Goal: Transaction & Acquisition: Book appointment/travel/reservation

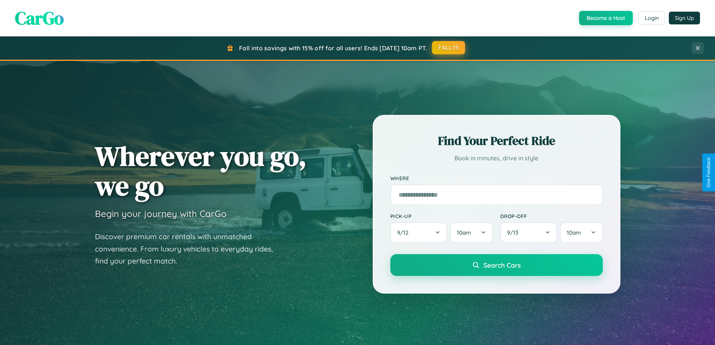
click at [449, 48] on button "FALL15" at bounding box center [448, 48] width 33 height 14
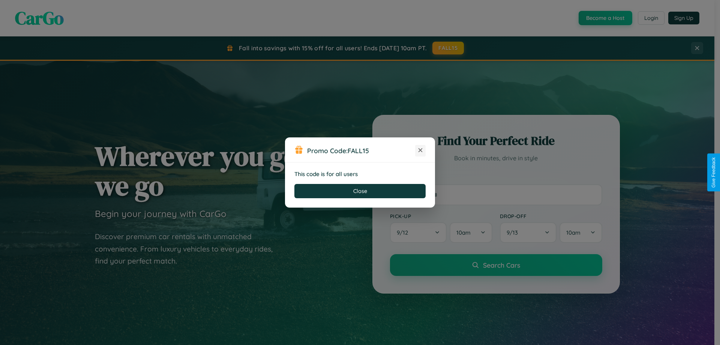
click at [420, 150] on icon at bounding box center [421, 150] width 8 height 8
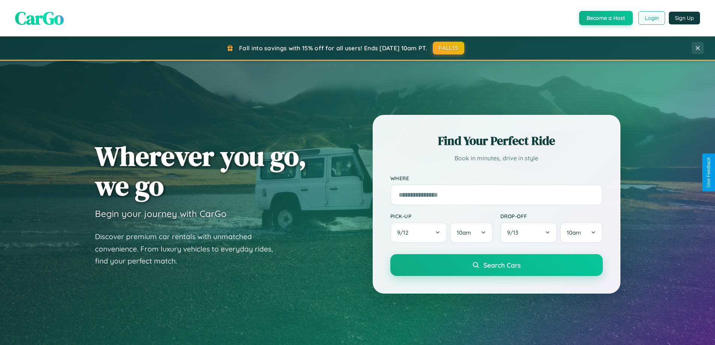
click at [651, 18] on button "Login" at bounding box center [651, 18] width 27 height 14
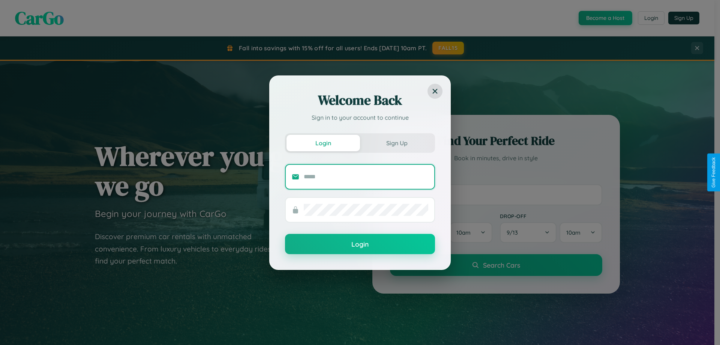
click at [366, 176] on input "text" at bounding box center [366, 177] width 125 height 12
type input "**********"
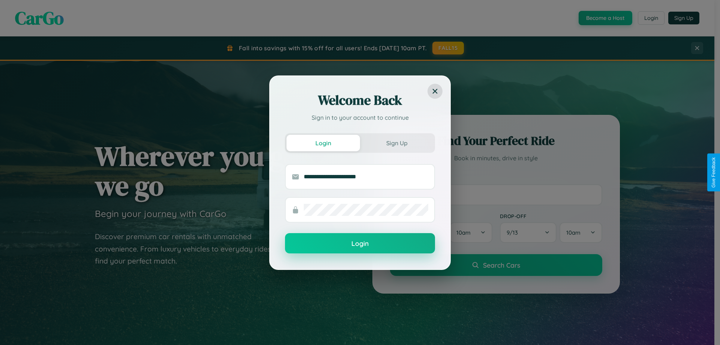
click at [360, 243] on button "Login" at bounding box center [360, 243] width 150 height 20
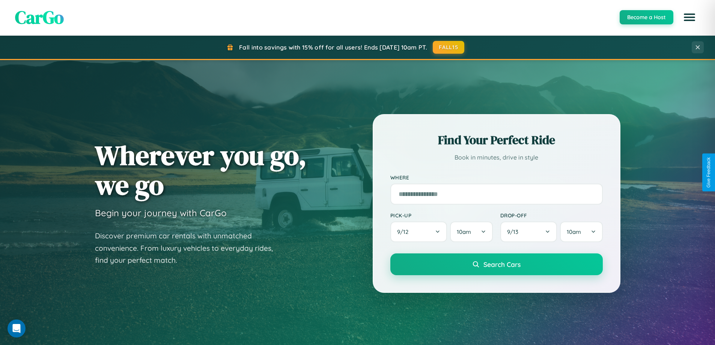
scroll to position [162, 0]
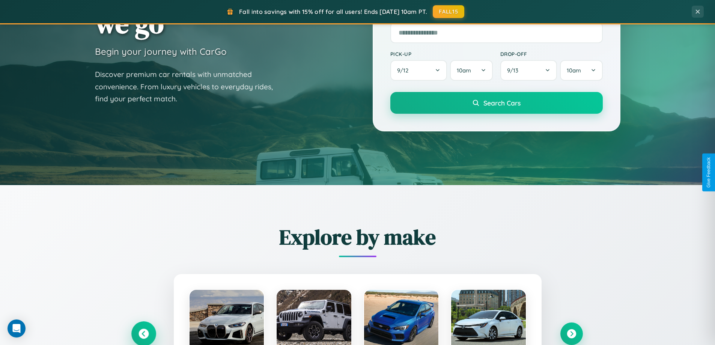
click at [143, 333] on icon at bounding box center [143, 334] width 10 height 10
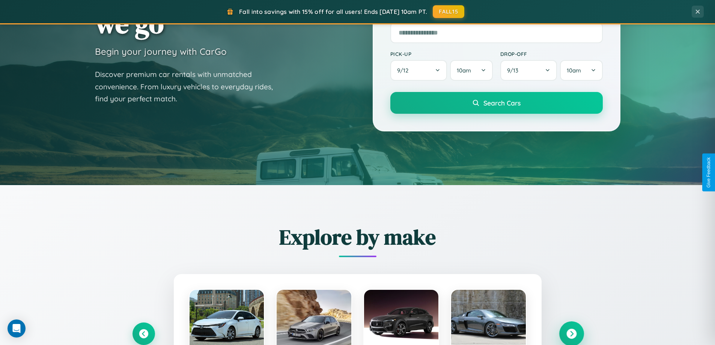
click at [571, 333] on icon at bounding box center [571, 334] width 10 height 10
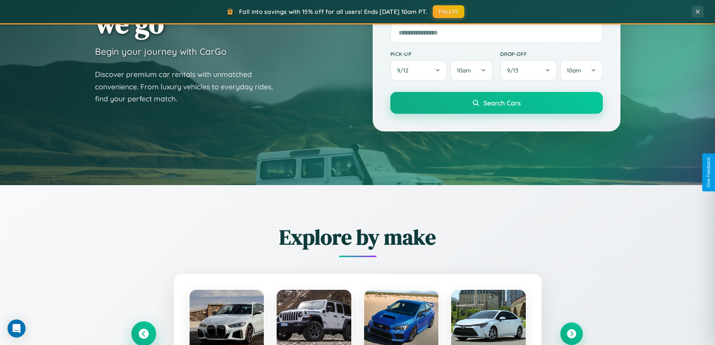
click at [143, 333] on icon at bounding box center [143, 334] width 10 height 10
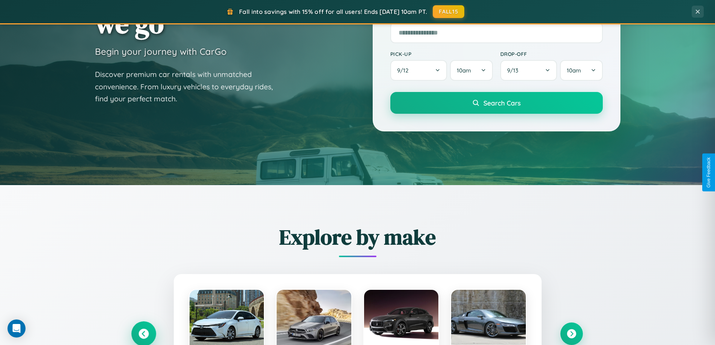
scroll to position [323, 0]
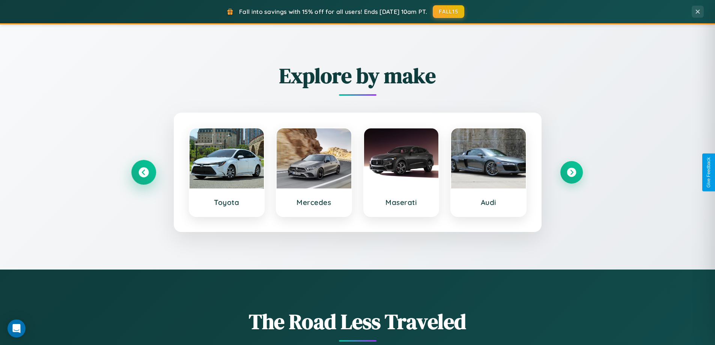
click at [143, 172] on icon at bounding box center [143, 172] width 10 height 10
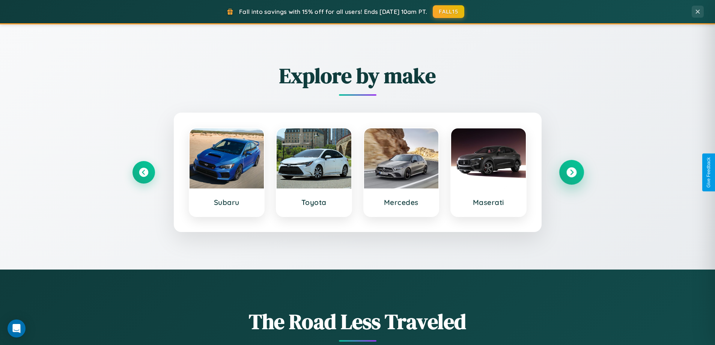
click at [571, 172] on icon at bounding box center [571, 172] width 10 height 10
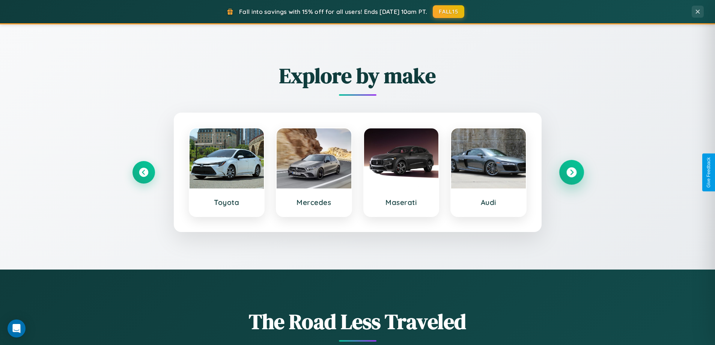
click at [571, 172] on icon at bounding box center [571, 172] width 10 height 10
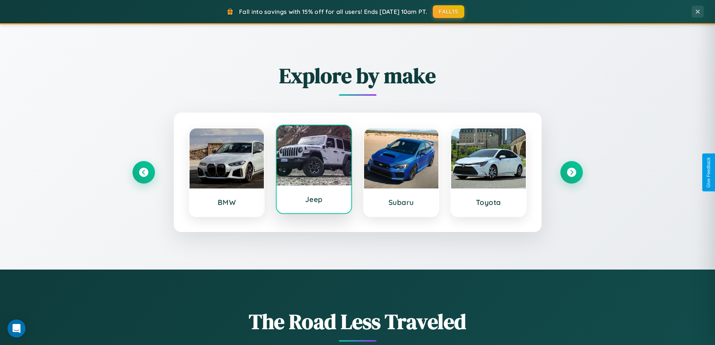
click at [314, 172] on div at bounding box center [313, 155] width 75 height 60
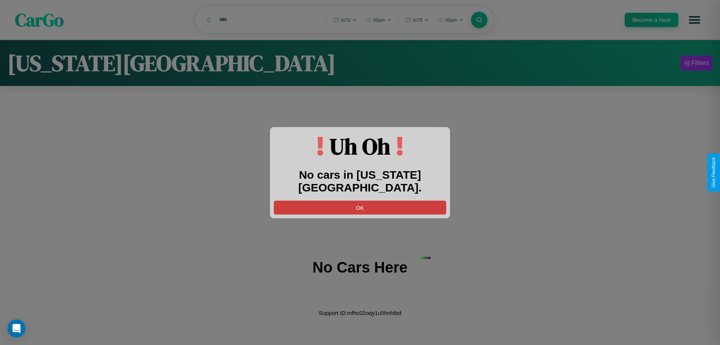
click at [360, 200] on button "OK" at bounding box center [360, 207] width 173 height 14
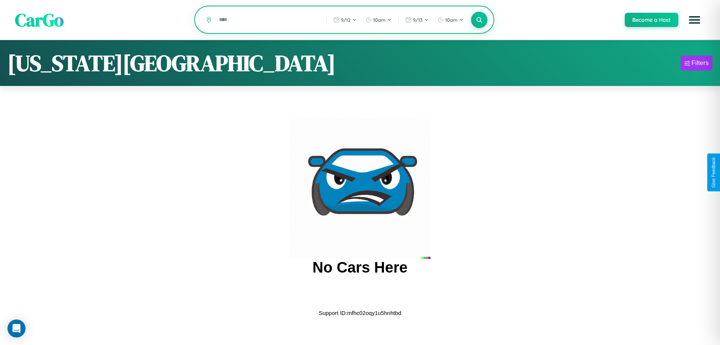
click at [267, 20] on input "text" at bounding box center [267, 19] width 104 height 13
click at [479, 20] on icon at bounding box center [479, 19] width 7 height 7
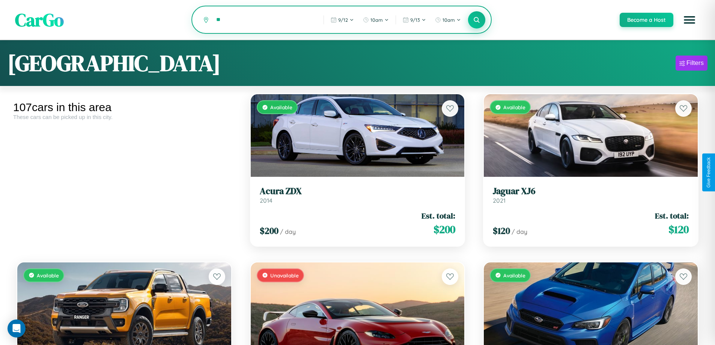
type input "*"
type input "******"
click at [476, 20] on icon at bounding box center [476, 19] width 7 height 7
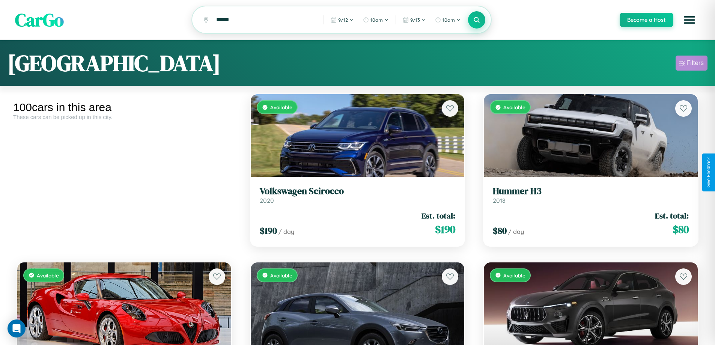
click at [691, 64] on div "Filters" at bounding box center [694, 63] width 17 height 8
